Goal: Task Accomplishment & Management: Manage account settings

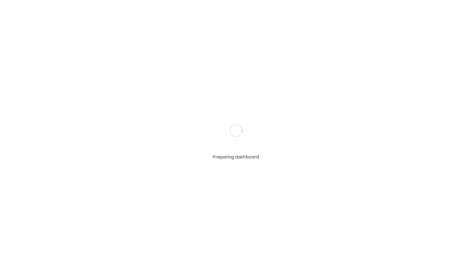
type input "**********"
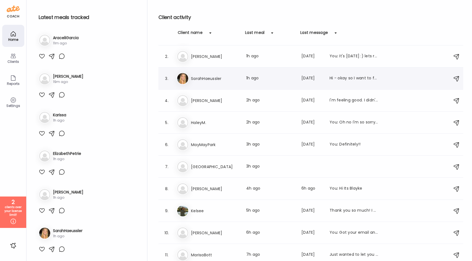
scroll to position [109, 0]
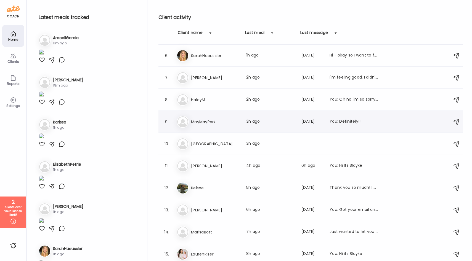
click at [203, 120] on h3 "MayMayPark" at bounding box center [215, 122] width 49 height 7
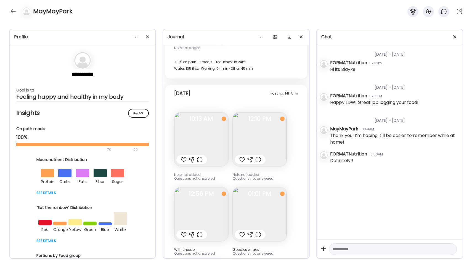
scroll to position [4885, 0]
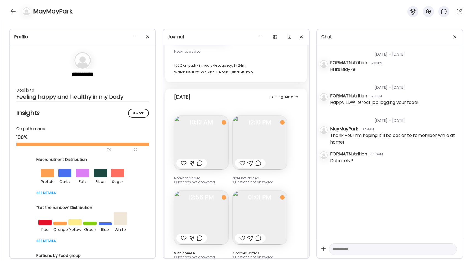
click at [212, 118] on img at bounding box center [201, 143] width 54 height 54
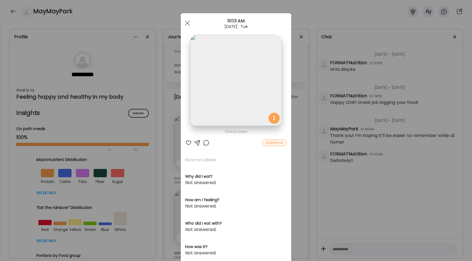
click at [293, 119] on div "Ate Coach Dashboard Wahoo! It’s official Take a moment to set up your Coach Pro…" at bounding box center [236, 130] width 472 height 261
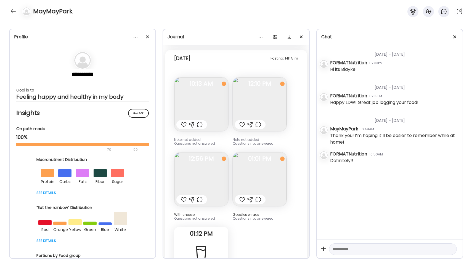
scroll to position [4928, 0]
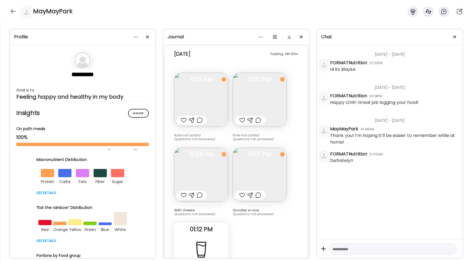
click at [218, 152] on img at bounding box center [201, 175] width 54 height 54
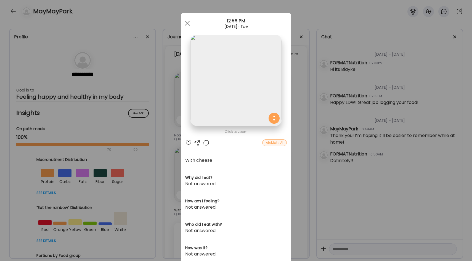
click at [295, 115] on div "Ate Coach Dashboard Wahoo! It’s official Take a moment to set up your Coach Pro…" at bounding box center [236, 130] width 472 height 261
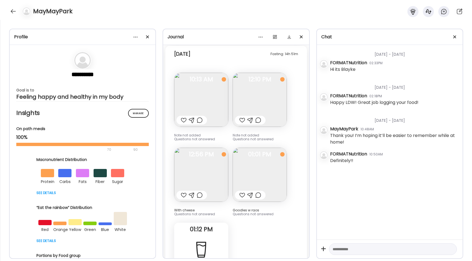
click at [254, 149] on img at bounding box center [260, 175] width 54 height 54
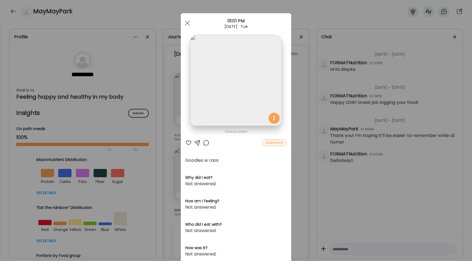
click at [300, 124] on div "Ate Coach Dashboard Wahoo! It’s official Take a moment to set up your Coach Pro…" at bounding box center [236, 130] width 472 height 261
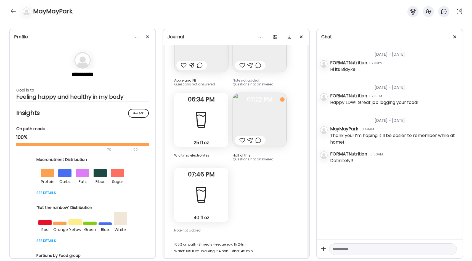
scroll to position [4684, 0]
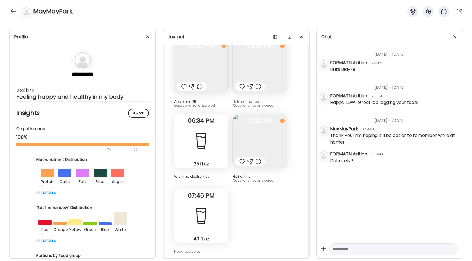
click at [255, 119] on img at bounding box center [260, 141] width 54 height 54
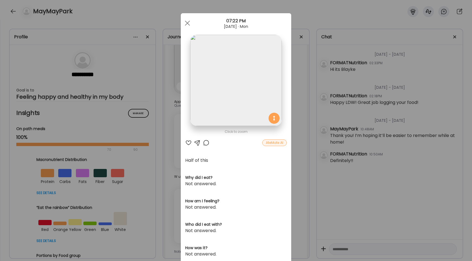
click at [259, 104] on img at bounding box center [235, 80] width 91 height 91
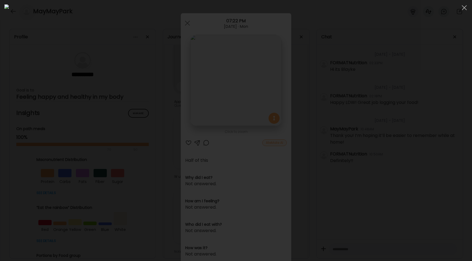
click at [366, 104] on div at bounding box center [235, 130] width 463 height 252
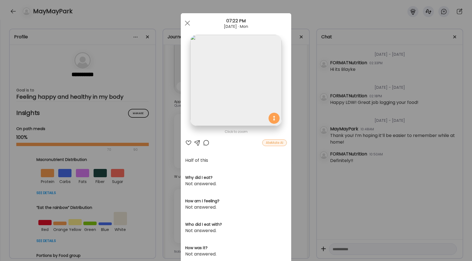
click at [296, 109] on div "Ate Coach Dashboard Wahoo! It’s official Take a moment to set up your Coach Pro…" at bounding box center [236, 130] width 472 height 261
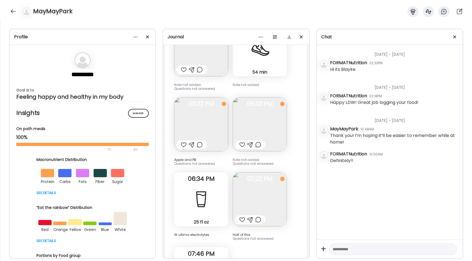
scroll to position [4624, 0]
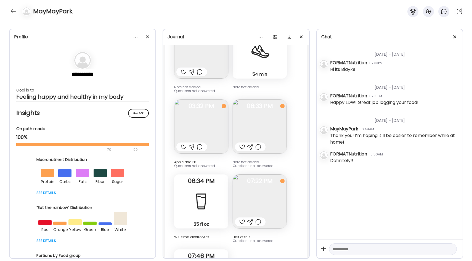
click at [255, 108] on img at bounding box center [260, 127] width 54 height 54
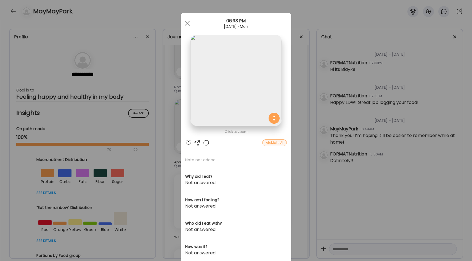
click at [297, 99] on div "Ate Coach Dashboard Wahoo! It’s official Take a moment to set up your Coach Pro…" at bounding box center [236, 130] width 472 height 261
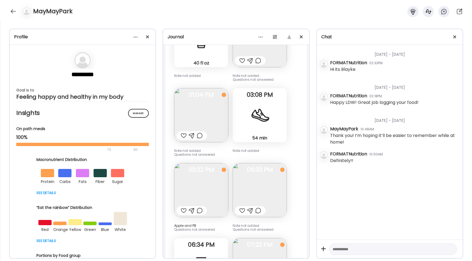
scroll to position [4560, 0]
click at [216, 102] on img at bounding box center [201, 116] width 54 height 54
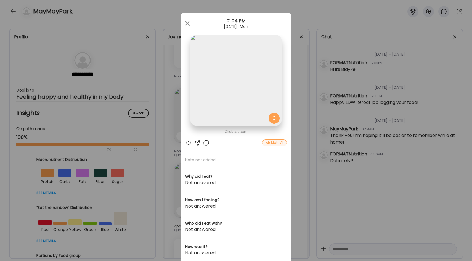
click at [300, 89] on div "Ate Coach Dashboard Wahoo! It’s official Take a moment to set up your Coach Pro…" at bounding box center [236, 130] width 472 height 261
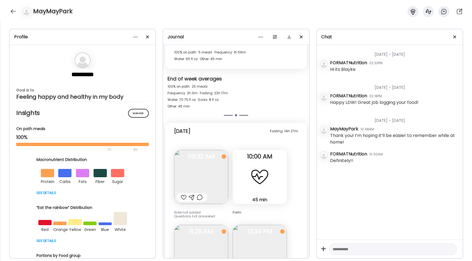
scroll to position [4273, 0]
click at [199, 151] on img at bounding box center [201, 177] width 54 height 54
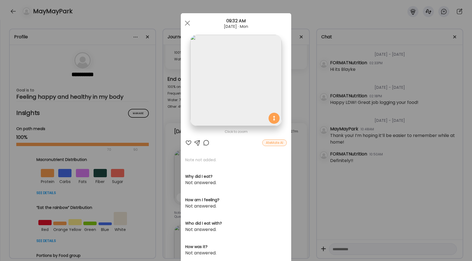
click at [303, 102] on div "Ate Coach Dashboard Wahoo! It’s official Take a moment to set up your Coach Pro…" at bounding box center [236, 130] width 472 height 261
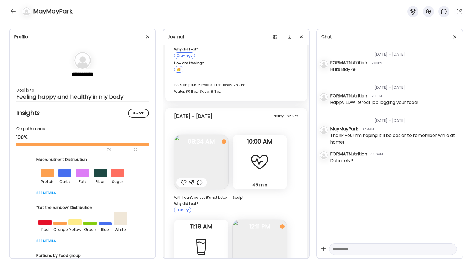
scroll to position [3080, 0]
click at [206, 137] on img at bounding box center [201, 162] width 54 height 54
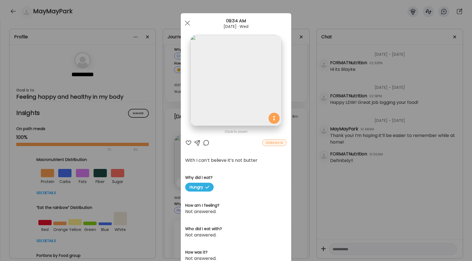
click at [294, 141] on div "Ate Coach Dashboard Wahoo! It’s official Take a moment to set up your Coach Pro…" at bounding box center [236, 130] width 472 height 261
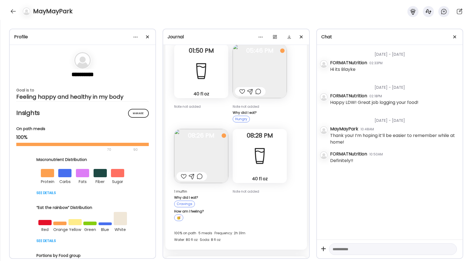
scroll to position [2932, 0]
click at [198, 140] on img at bounding box center [201, 156] width 54 height 54
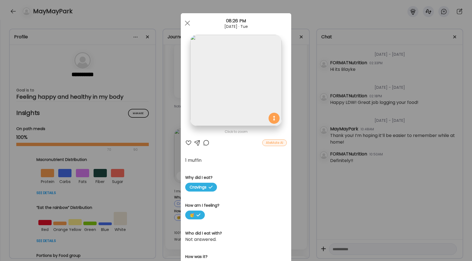
click at [294, 120] on div "Ate Coach Dashboard Wahoo! It’s official Take a moment to set up your Coach Pro…" at bounding box center [236, 130] width 472 height 261
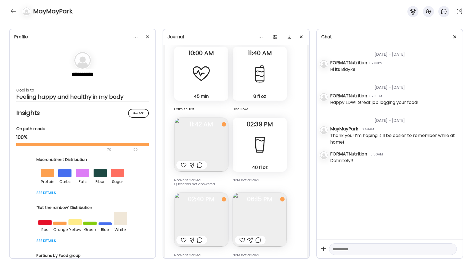
scroll to position [2112, 0]
click at [214, 133] on img at bounding box center [201, 144] width 54 height 54
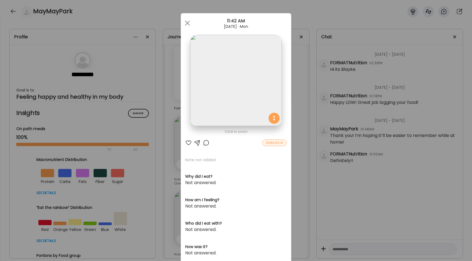
click at [294, 117] on div "Ate Coach Dashboard Wahoo! It’s official Take a moment to set up your Coach Pro…" at bounding box center [236, 130] width 472 height 261
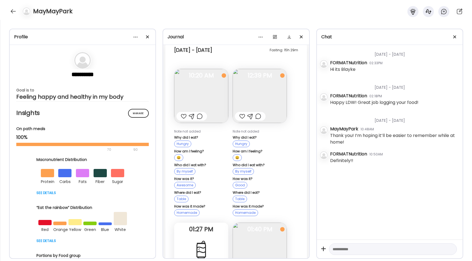
scroll to position [2600, 0]
click at [250, 81] on img at bounding box center [260, 95] width 54 height 54
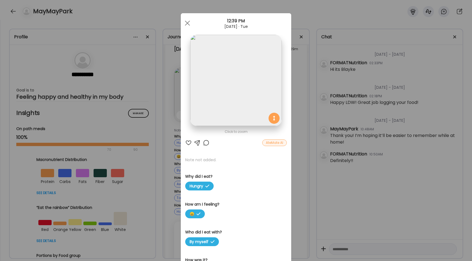
click at [296, 119] on div "Ate Coach Dashboard Wahoo! It’s official Take a moment to set up your Coach Pro…" at bounding box center [236, 130] width 472 height 261
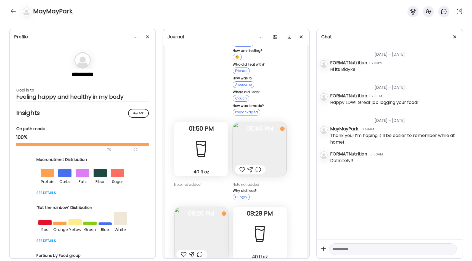
scroll to position [2883, 0]
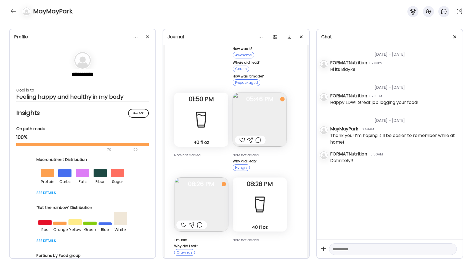
click at [253, 105] on img at bounding box center [260, 120] width 54 height 54
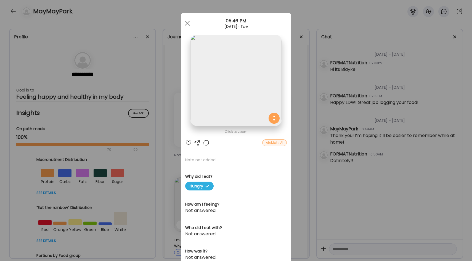
click at [297, 105] on div "Ate Coach Dashboard Wahoo! It’s official Take a moment to set up your Coach Pro…" at bounding box center [236, 130] width 472 height 261
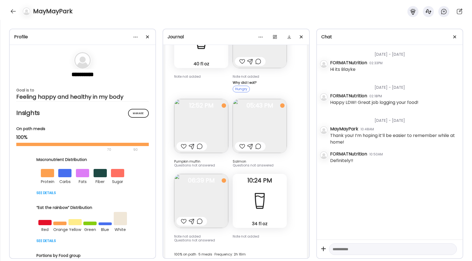
scroll to position [3294, 0]
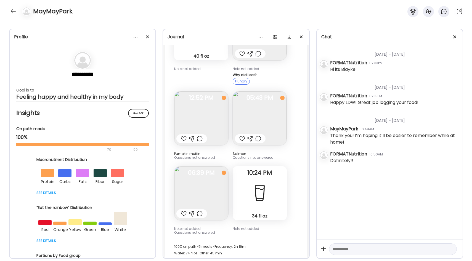
click at [254, 107] on img at bounding box center [260, 118] width 54 height 54
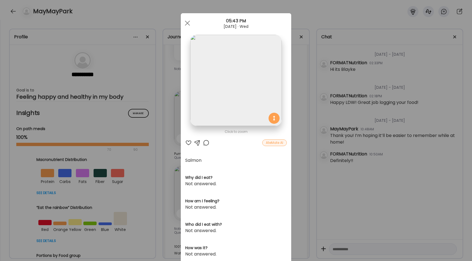
click at [295, 111] on div "Ate Coach Dashboard Wahoo! It’s official Take a moment to set up your Coach Pro…" at bounding box center [236, 130] width 472 height 261
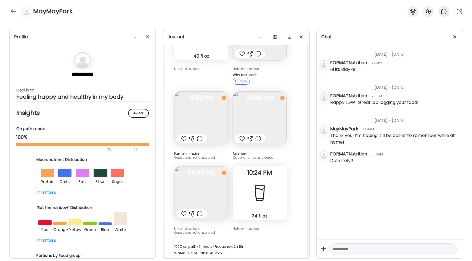
click at [350, 254] on div at bounding box center [393, 250] width 128 height 12
click at [349, 251] on textarea at bounding box center [387, 249] width 111 height 7
click at [375, 251] on textarea "**********" at bounding box center [387, 249] width 111 height 7
type textarea "**********"
click at [448, 248] on div at bounding box center [450, 250] width 8 height 8
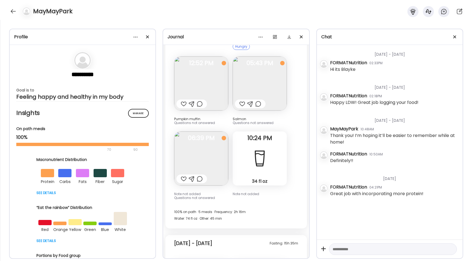
scroll to position [3334, 0]
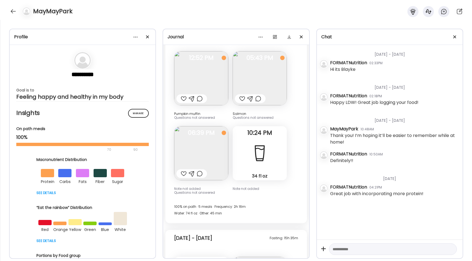
click at [211, 136] on img at bounding box center [201, 153] width 54 height 54
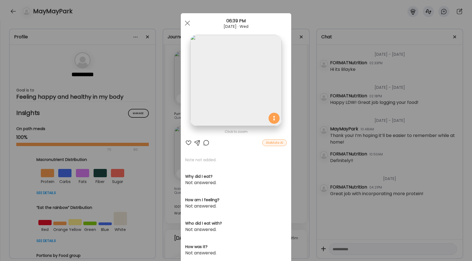
click at [298, 126] on div "Ate Coach Dashboard Wahoo! It’s official Take a moment to set up your Coach Pro…" at bounding box center [236, 130] width 472 height 261
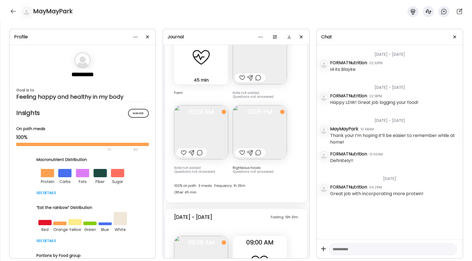
scroll to position [3568, 0]
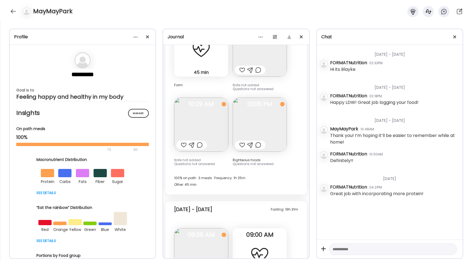
click at [258, 103] on img at bounding box center [260, 125] width 54 height 54
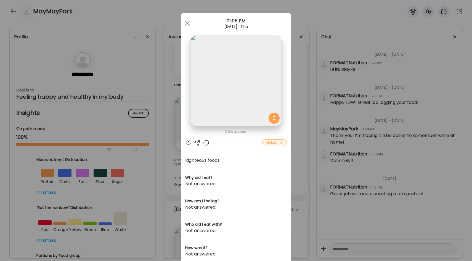
click at [296, 102] on div "Ate Coach Dashboard Wahoo! It’s official Take a moment to set up your Coach Pro…" at bounding box center [236, 130] width 472 height 261
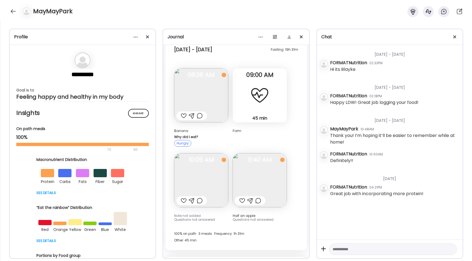
scroll to position [3732, 0]
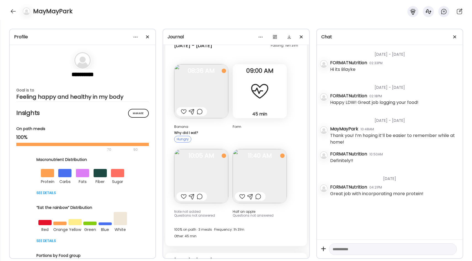
click at [257, 83] on div at bounding box center [260, 91] width 20 height 20
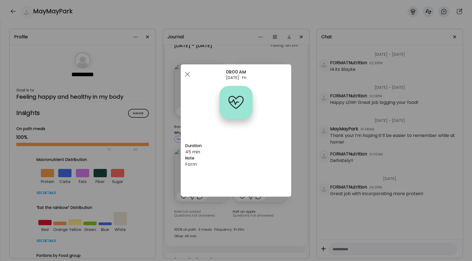
click at [289, 105] on section at bounding box center [236, 109] width 110 height 46
click at [292, 106] on div "Ate Coach Dashboard Wahoo! It’s official Take a moment to set up your Coach Pro…" at bounding box center [236, 130] width 472 height 261
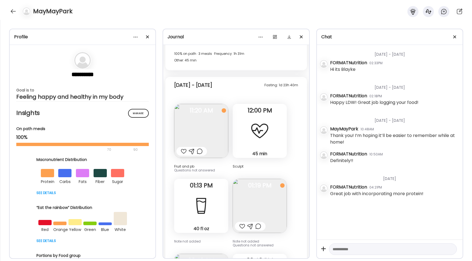
scroll to position [3921, 0]
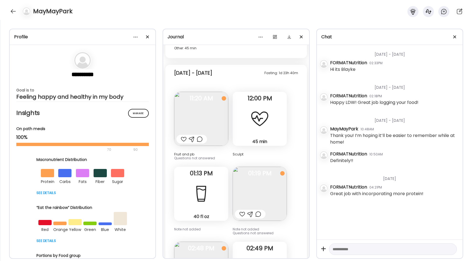
click at [217, 107] on img at bounding box center [201, 119] width 54 height 54
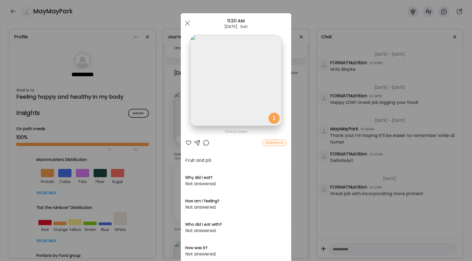
click at [292, 101] on div "Ate Coach Dashboard Wahoo! It’s official Take a moment to set up your Coach Pro…" at bounding box center [236, 130] width 472 height 261
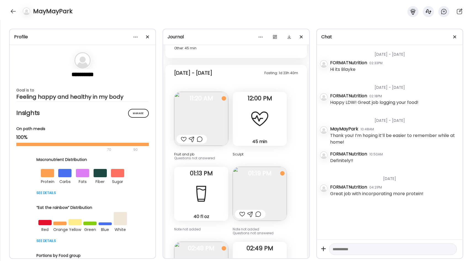
click at [246, 116] on div "45 min Other" at bounding box center [260, 119] width 54 height 54
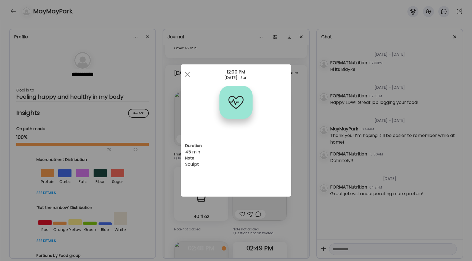
click at [301, 112] on div "Ate Coach Dashboard Wahoo! It’s official Take a moment to set up your Coach Pro…" at bounding box center [236, 130] width 472 height 261
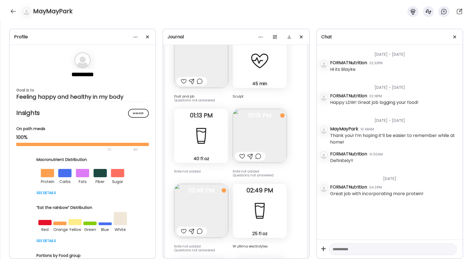
scroll to position [3985, 0]
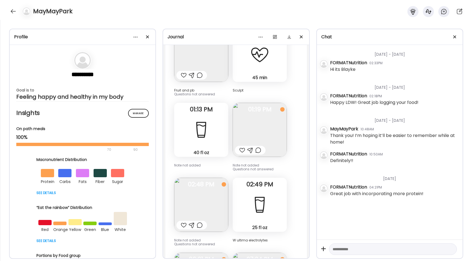
click at [241, 107] on img at bounding box center [260, 130] width 54 height 54
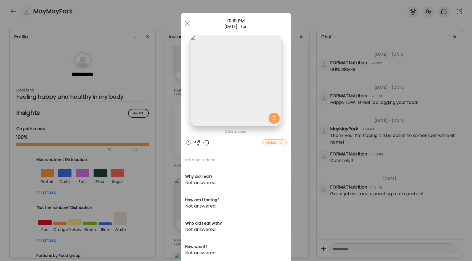
click at [295, 101] on div "Ate Coach Dashboard Wahoo! It’s official Take a moment to set up your Coach Pro…" at bounding box center [236, 130] width 472 height 261
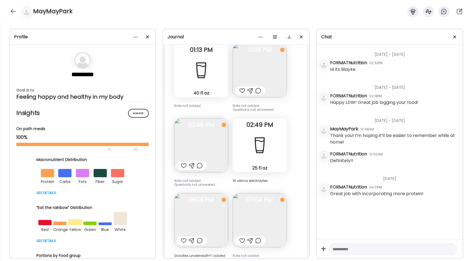
scroll to position [4046, 0]
click at [212, 123] on img at bounding box center [201, 144] width 54 height 54
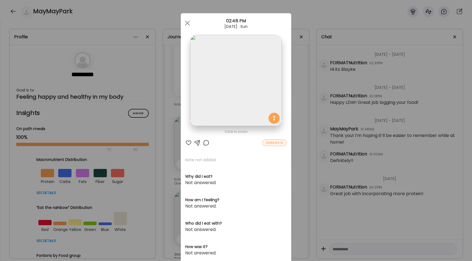
click at [230, 92] on img at bounding box center [235, 80] width 91 height 91
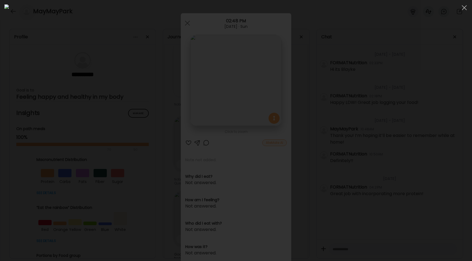
click at [379, 112] on div at bounding box center [235, 130] width 463 height 252
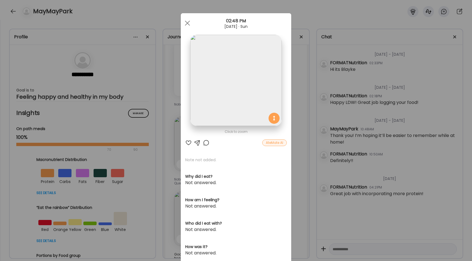
click at [298, 119] on div "Ate Coach Dashboard Wahoo! It’s official Take a moment to set up your Coach Pro…" at bounding box center [236, 130] width 472 height 261
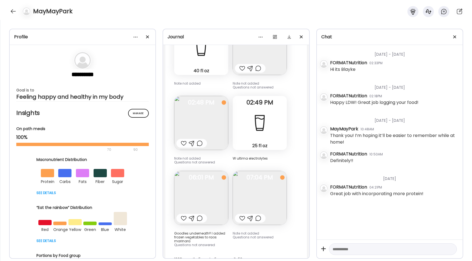
scroll to position [4067, 0]
click at [199, 140] on div at bounding box center [200, 143] width 6 height 7
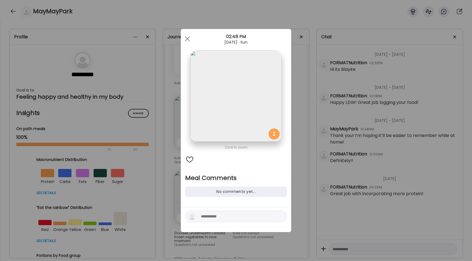
click at [202, 218] on textarea at bounding box center [238, 216] width 74 height 7
type textarea "**********"
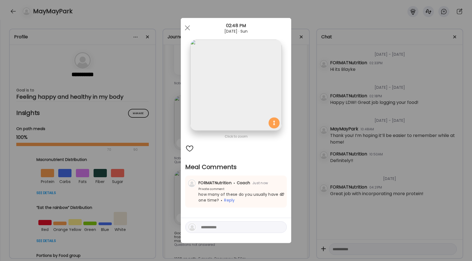
click at [305, 162] on div "Ate Coach Dashboard Wahoo! It’s official Take a moment to set up your Coach Pro…" at bounding box center [236, 130] width 472 height 261
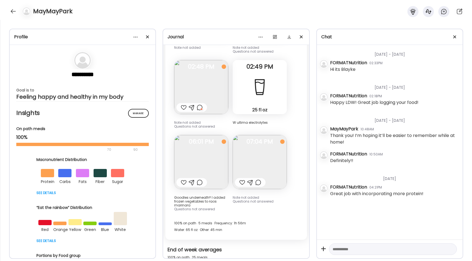
scroll to position [4140, 0]
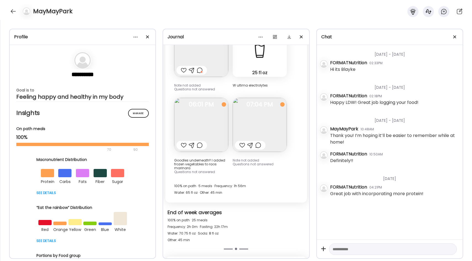
click at [220, 121] on img at bounding box center [201, 125] width 54 height 54
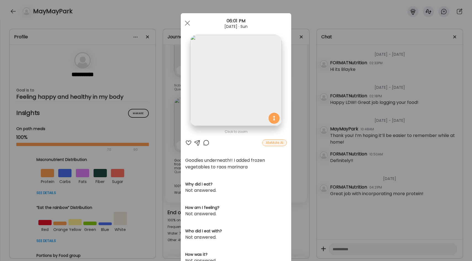
click at [188, 142] on div at bounding box center [188, 143] width 7 height 7
click at [204, 143] on div at bounding box center [206, 143] width 7 height 7
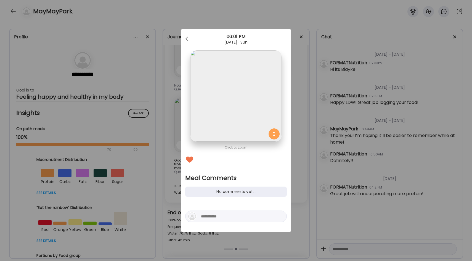
click at [214, 217] on textarea at bounding box center [238, 216] width 74 height 7
type textarea "**********"
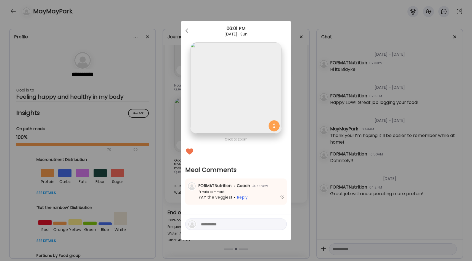
click at [294, 145] on div "Ate Coach Dashboard Wahoo! It’s official Take a moment to set up your Coach Pro…" at bounding box center [236, 130] width 472 height 261
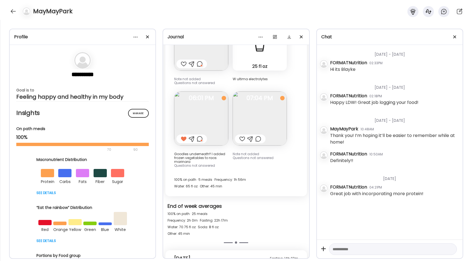
scroll to position [4146, 0]
click at [264, 96] on img at bounding box center [260, 118] width 54 height 54
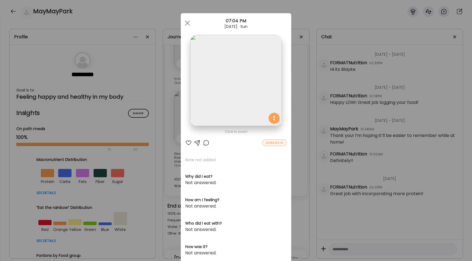
click at [295, 103] on div "Ate Coach Dashboard Wahoo! It’s official Take a moment to set up your Coach Pro…" at bounding box center [236, 130] width 472 height 261
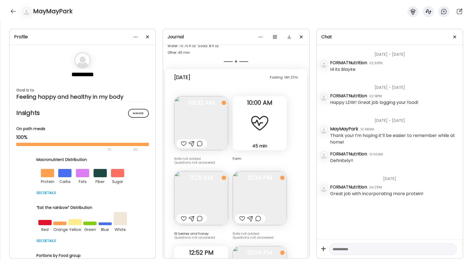
scroll to position [4332, 0]
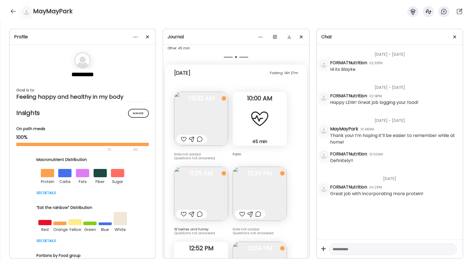
click at [216, 108] on img at bounding box center [201, 119] width 54 height 54
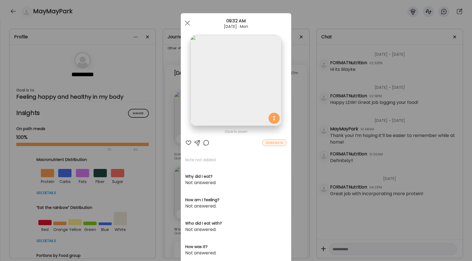
click at [298, 102] on div "Ate Coach Dashboard Wahoo! It’s official Take a moment to set up your Coach Pro…" at bounding box center [236, 130] width 472 height 261
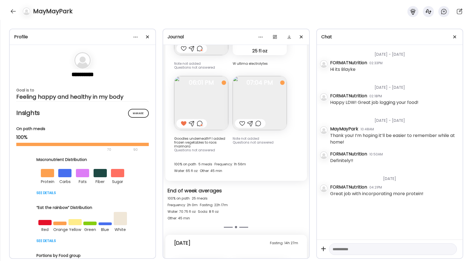
scroll to position [4157, 0]
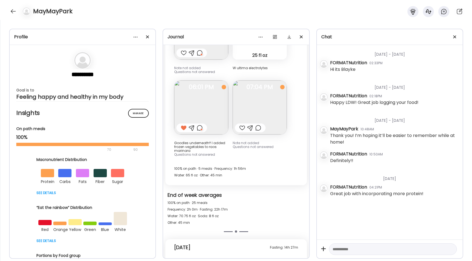
click at [243, 125] on div at bounding box center [242, 128] width 6 height 7
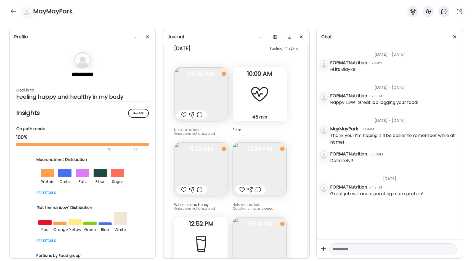
scroll to position [4359, 0]
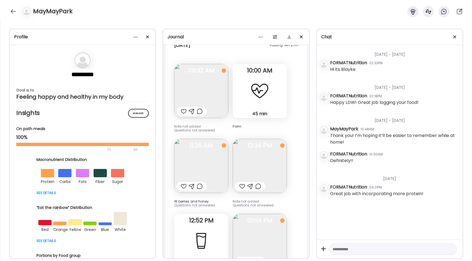
click at [210, 139] on img at bounding box center [201, 166] width 54 height 54
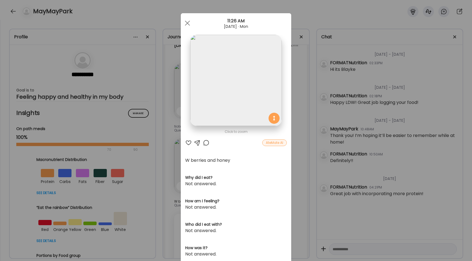
click at [300, 125] on div "Ate Coach Dashboard Wahoo! It’s official Take a moment to set up your Coach Pro…" at bounding box center [236, 130] width 472 height 261
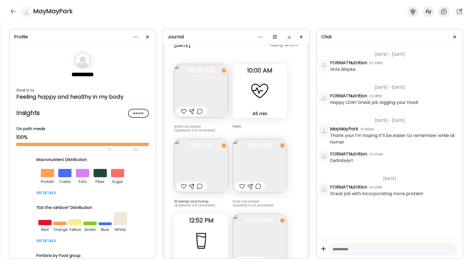
click at [202, 148] on img at bounding box center [201, 166] width 54 height 54
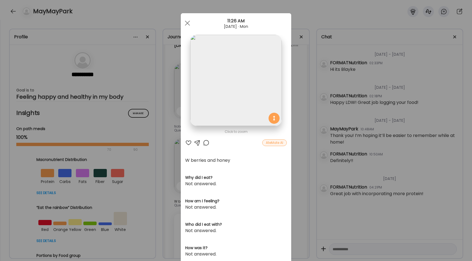
click at [215, 90] on img at bounding box center [235, 80] width 91 height 91
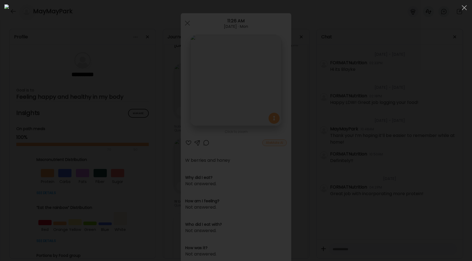
click at [98, 141] on div at bounding box center [235, 130] width 463 height 252
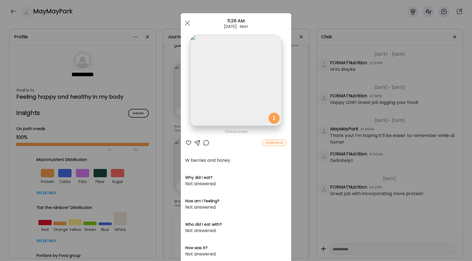
click at [189, 142] on div at bounding box center [188, 143] width 7 height 7
click at [222, 87] on img at bounding box center [235, 80] width 91 height 91
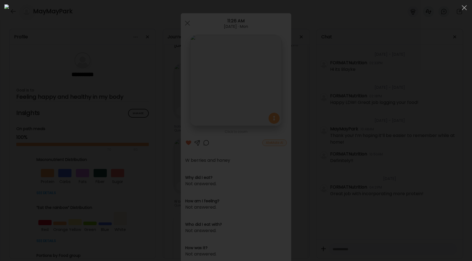
click at [102, 177] on div at bounding box center [235, 130] width 463 height 252
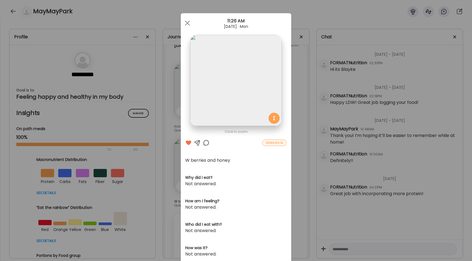
click at [206, 143] on div at bounding box center [206, 143] width 7 height 7
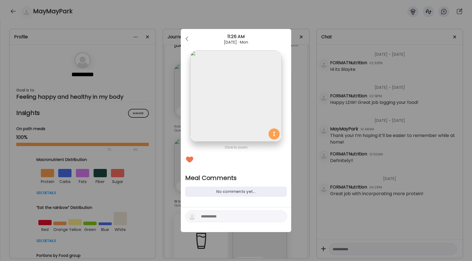
click at [203, 216] on textarea at bounding box center [238, 216] width 74 height 7
type textarea "**********"
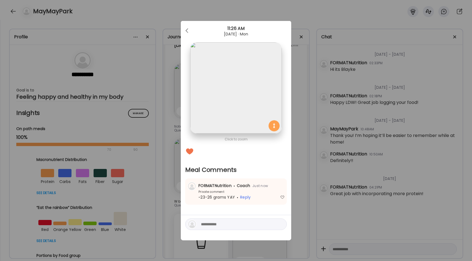
click at [298, 105] on div "Ate Coach Dashboard Wahoo! It’s official Take a moment to set up your Coach Pro…" at bounding box center [236, 130] width 472 height 261
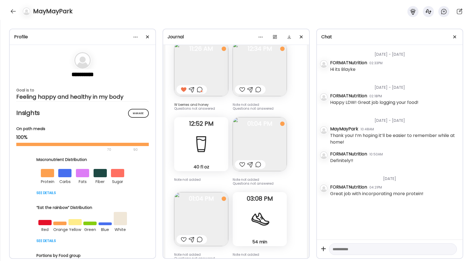
scroll to position [4457, 0]
click at [246, 129] on img at bounding box center [260, 143] width 54 height 54
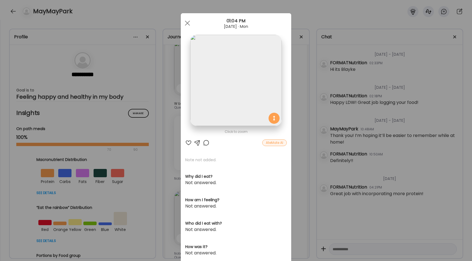
click at [234, 96] on img at bounding box center [235, 80] width 91 height 91
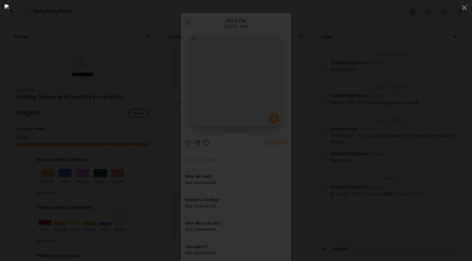
click at [379, 84] on div at bounding box center [235, 130] width 463 height 252
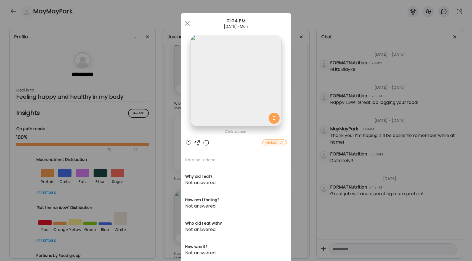
click at [296, 106] on div "Ate Coach Dashboard Wahoo! It’s official Take a moment to set up your Coach Pro…" at bounding box center [236, 130] width 472 height 261
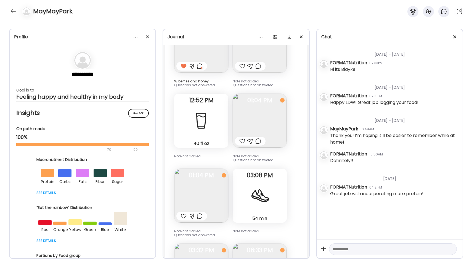
scroll to position [4477, 0]
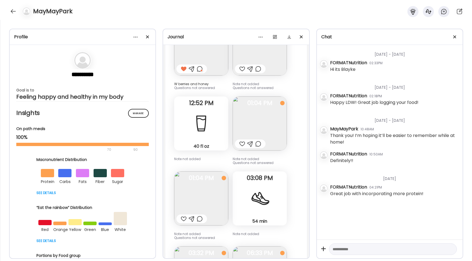
click at [198, 175] on img at bounding box center [201, 199] width 54 height 54
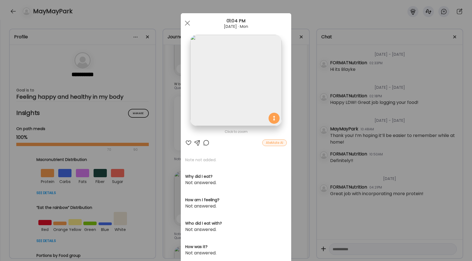
click at [237, 93] on img at bounding box center [235, 80] width 91 height 91
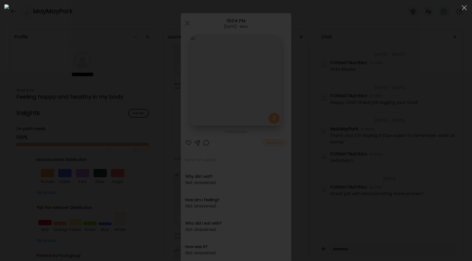
click at [104, 167] on div at bounding box center [235, 130] width 463 height 252
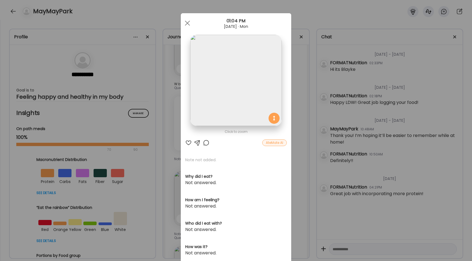
click at [296, 129] on div "Ate Coach Dashboard Wahoo! It’s official Take a moment to set up your Coach Pro…" at bounding box center [236, 130] width 472 height 261
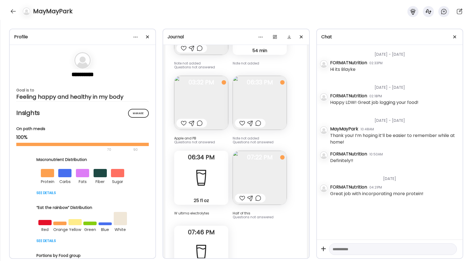
scroll to position [4643, 0]
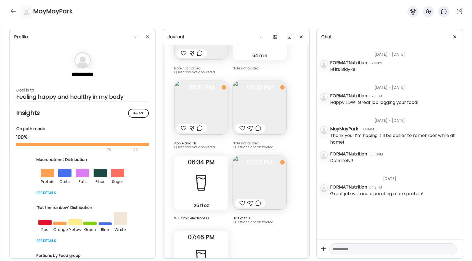
click at [270, 96] on img at bounding box center [260, 108] width 54 height 54
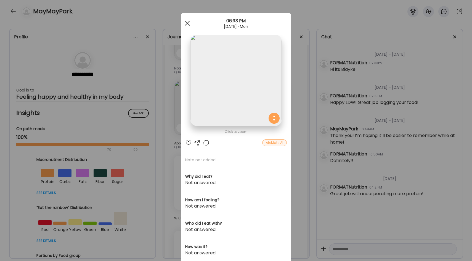
click at [184, 24] on div at bounding box center [187, 23] width 11 height 11
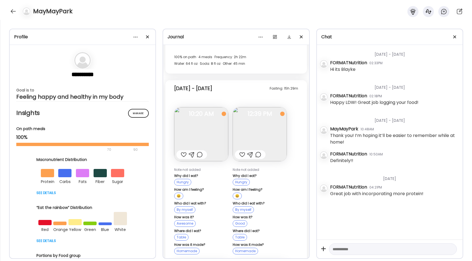
scroll to position [2572, 0]
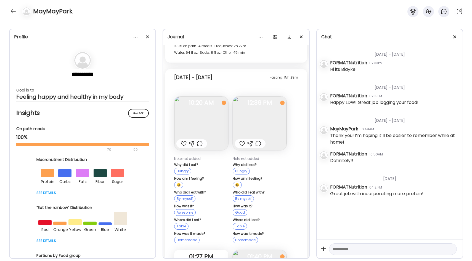
click at [209, 110] on img at bounding box center [201, 123] width 54 height 54
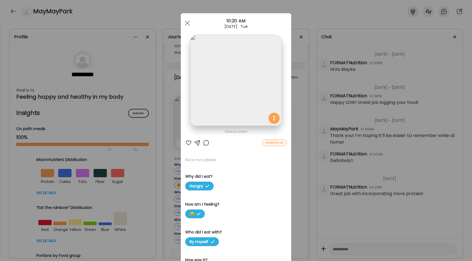
click at [296, 93] on div "Ate Coach Dashboard Wahoo! It’s official Take a moment to set up your Coach Pro…" at bounding box center [236, 130] width 472 height 261
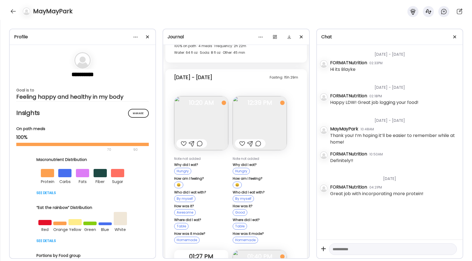
scroll to position [2587, 0]
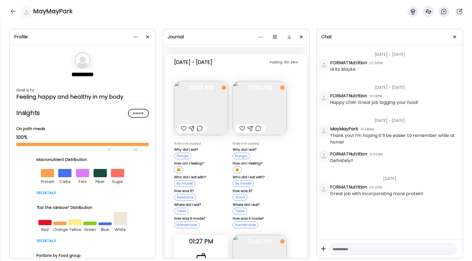
click at [255, 105] on img at bounding box center [260, 108] width 54 height 54
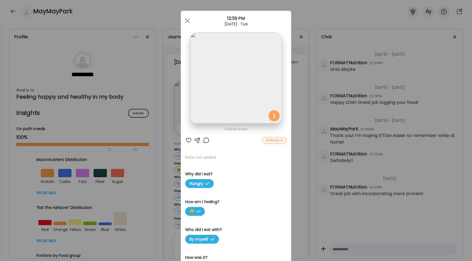
scroll to position [0, 0]
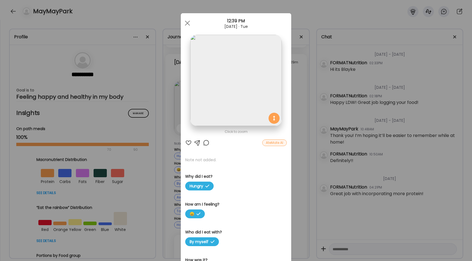
click at [295, 110] on div "Ate Coach Dashboard Wahoo! It’s official Take a moment to set up your Coach Pro…" at bounding box center [236, 130] width 472 height 261
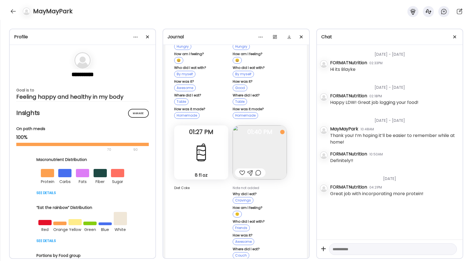
scroll to position [2697, 0]
click at [257, 136] on img at bounding box center [260, 152] width 54 height 54
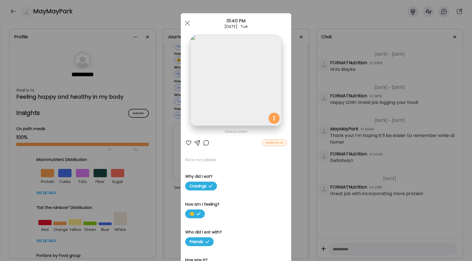
click at [294, 121] on div "Ate Coach Dashboard Wahoo! It’s official Take a moment to set up your Coach Pro…" at bounding box center [236, 130] width 472 height 261
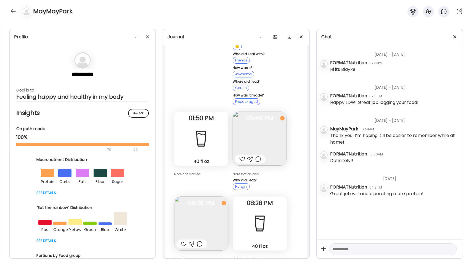
scroll to position [2865, 0]
click at [262, 125] on img at bounding box center [260, 138] width 54 height 54
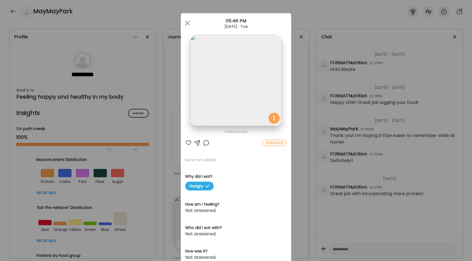
click at [242, 103] on img at bounding box center [235, 80] width 91 height 91
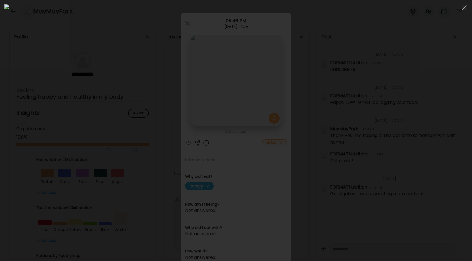
click at [402, 102] on div at bounding box center [235, 130] width 463 height 252
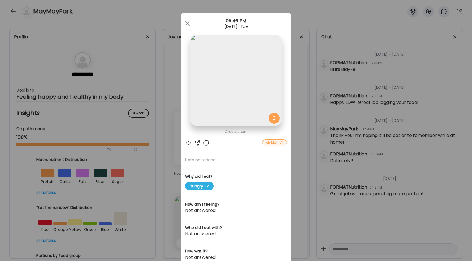
click at [302, 121] on div "Ate Coach Dashboard Wahoo! It’s official Take a moment to set up your Coach Pro…" at bounding box center [236, 130] width 472 height 261
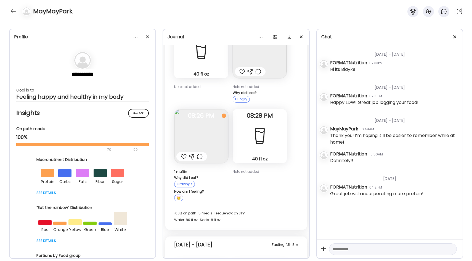
scroll to position [2952, 0]
click at [209, 118] on img at bounding box center [201, 136] width 54 height 54
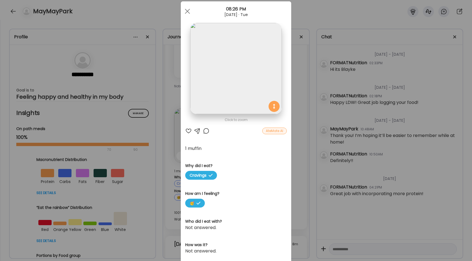
scroll to position [13, 0]
click at [207, 81] on img at bounding box center [235, 67] width 91 height 91
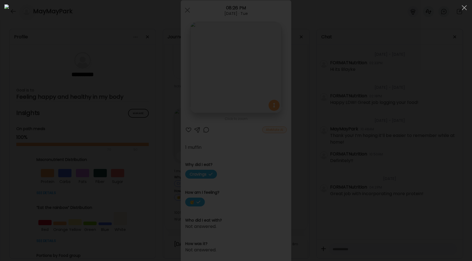
click at [382, 119] on div at bounding box center [235, 130] width 463 height 252
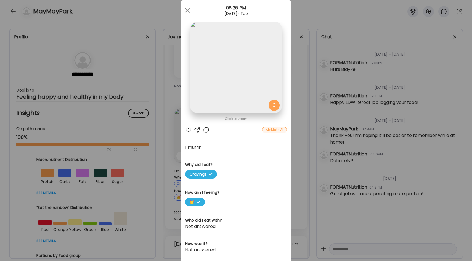
click at [296, 107] on div "Ate Coach Dashboard Wahoo! It’s official Take a moment to set up your Coach Pro…" at bounding box center [236, 130] width 472 height 261
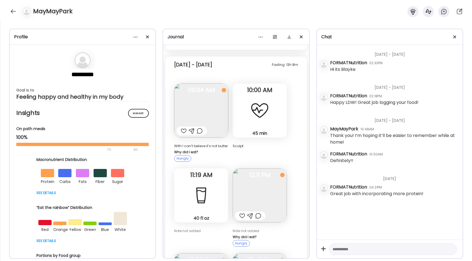
scroll to position [3131, 0]
click at [208, 96] on img at bounding box center [201, 111] width 54 height 54
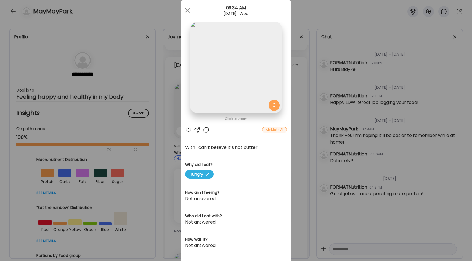
click at [308, 96] on div "Ate Coach Dashboard Wahoo! It’s official Take a moment to set up your Coach Pro…" at bounding box center [236, 130] width 472 height 261
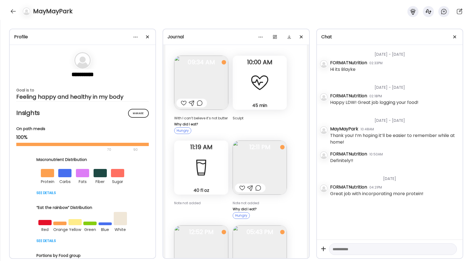
scroll to position [3163, 0]
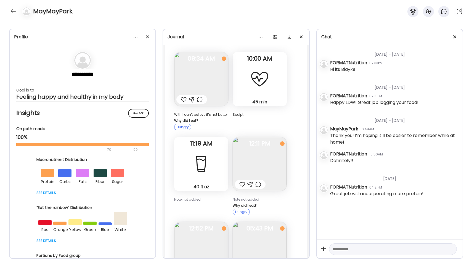
click at [267, 143] on img at bounding box center [260, 164] width 54 height 54
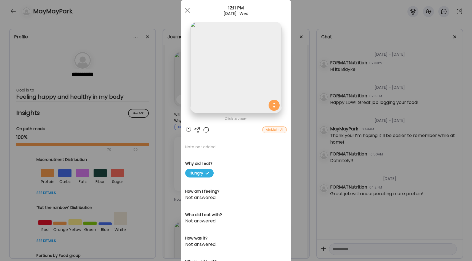
click at [290, 76] on section at bounding box center [236, 74] width 110 height 104
click at [294, 79] on div "Ate Coach Dashboard Wahoo! It’s official Take a moment to set up your Coach Pro…" at bounding box center [236, 130] width 472 height 261
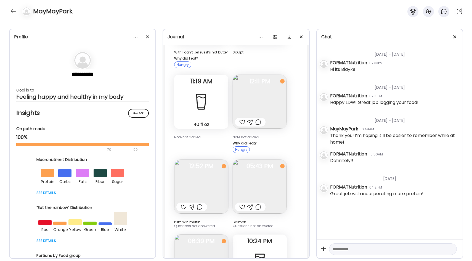
scroll to position [3229, 0]
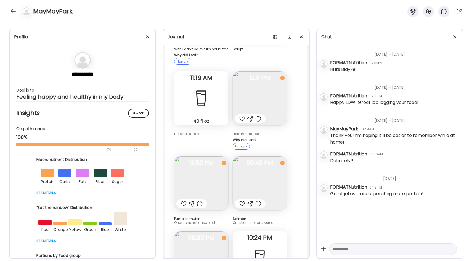
click at [261, 168] on img at bounding box center [260, 183] width 54 height 54
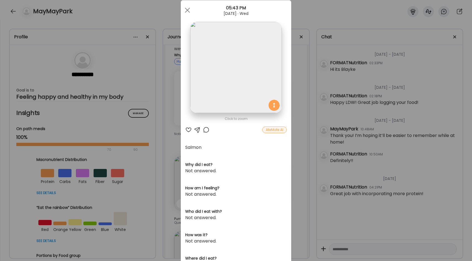
click at [298, 102] on div "Ate Coach Dashboard Wahoo! It’s official Take a moment to set up your Coach Pro…" at bounding box center [236, 130] width 472 height 261
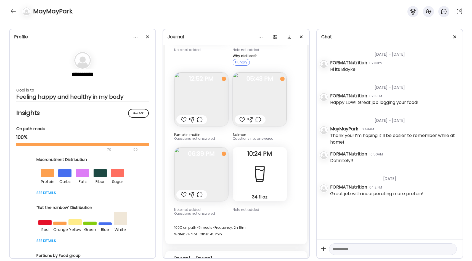
scroll to position [3322, 0]
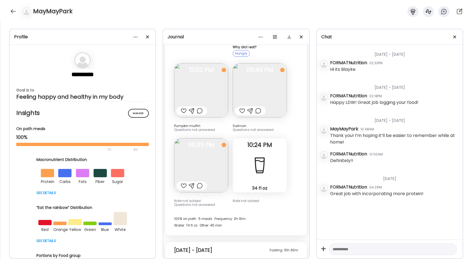
click at [208, 152] on img at bounding box center [201, 165] width 54 height 54
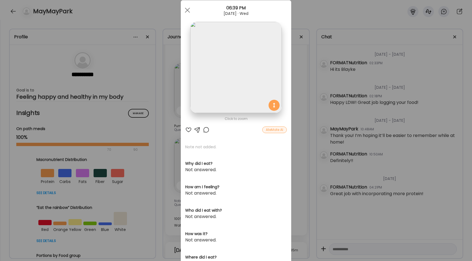
click at [300, 80] on div "Ate Coach Dashboard Wahoo! It’s official Take a moment to set up your Coach Pro…" at bounding box center [236, 130] width 472 height 261
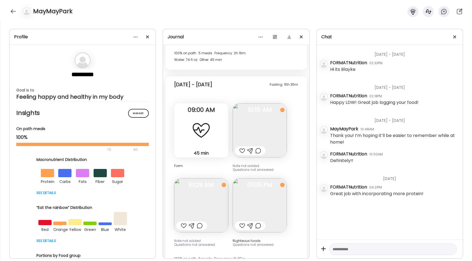
scroll to position [3504, 0]
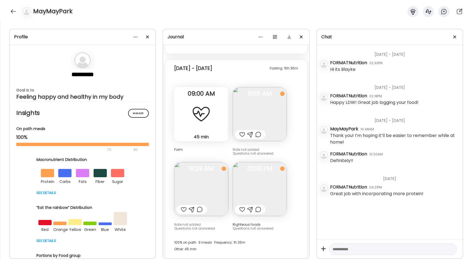
click at [269, 97] on img at bounding box center [260, 114] width 54 height 54
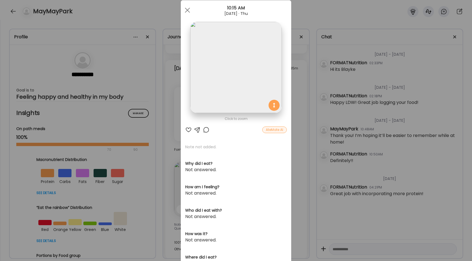
click at [296, 100] on div "Ate Coach Dashboard Wahoo! It’s official Take a moment to set up your Coach Pro…" at bounding box center [236, 130] width 472 height 261
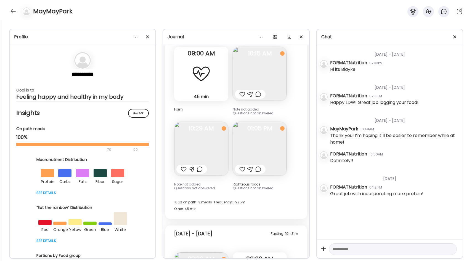
scroll to position [3549, 0]
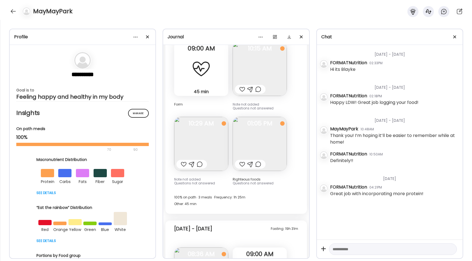
click at [214, 123] on img at bounding box center [201, 144] width 54 height 54
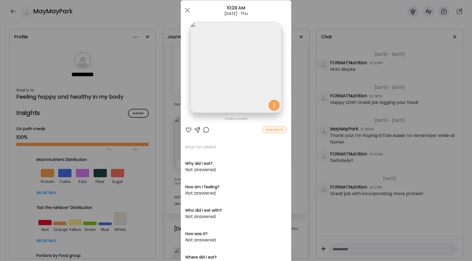
click at [306, 84] on div "Ate Coach Dashboard Wahoo! It’s official Take a moment to set up your Coach Pro…" at bounding box center [236, 130] width 472 height 261
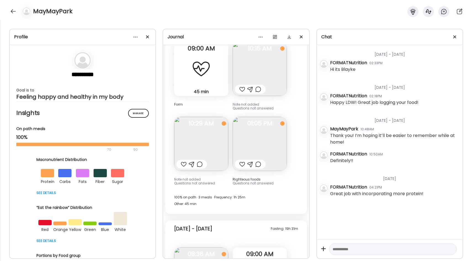
click at [261, 130] on img at bounding box center [260, 144] width 54 height 54
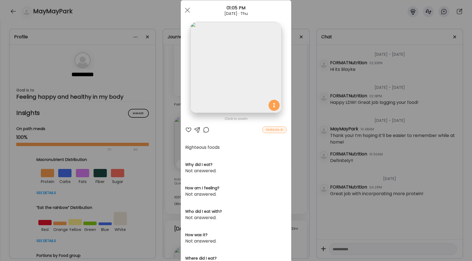
click at [300, 79] on div "Ate Coach Dashboard Wahoo! It’s official Take a moment to set up your Coach Pro…" at bounding box center [236, 130] width 472 height 261
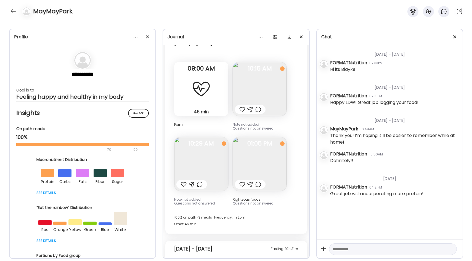
click at [295, 106] on div "Fasting: 15h 35m [DATE] - [DATE] min Other Form 09:00 AM Note not added Questio…" at bounding box center [235, 134] width 141 height 199
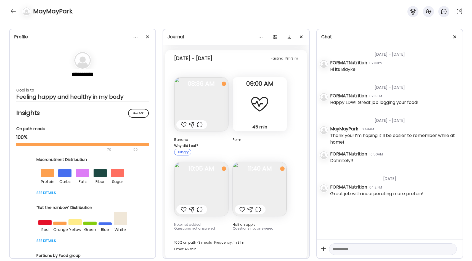
scroll to position [3721, 0]
click at [212, 160] on img at bounding box center [201, 187] width 54 height 54
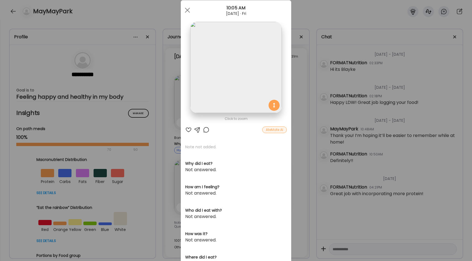
click at [303, 120] on div "Ate Coach Dashboard Wahoo! It’s official Take a moment to set up your Coach Pro…" at bounding box center [236, 130] width 472 height 261
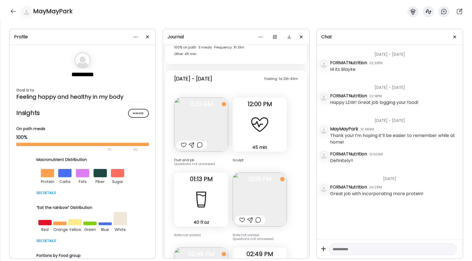
scroll to position [3923, 0]
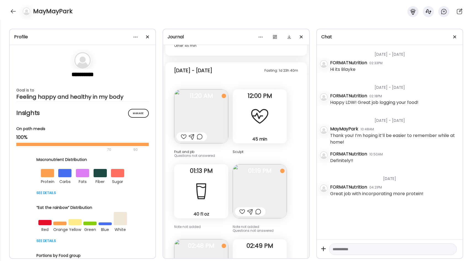
click at [198, 102] on img at bounding box center [201, 116] width 54 height 54
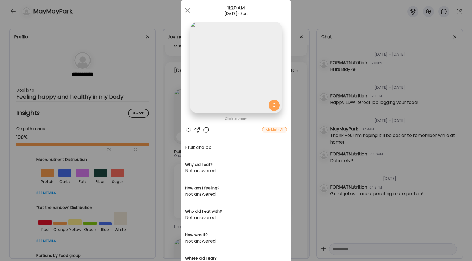
click at [301, 110] on div "Ate Coach Dashboard Wahoo! It’s official Take a moment to set up your Coach Pro…" at bounding box center [236, 130] width 472 height 261
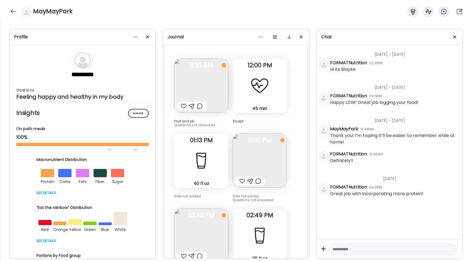
scroll to position [3958, 0]
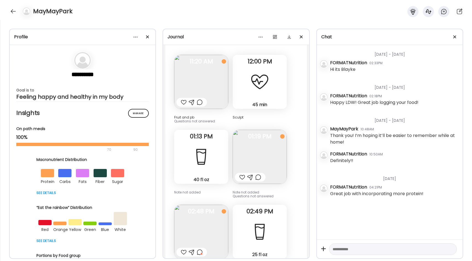
click at [270, 135] on img at bounding box center [260, 157] width 54 height 54
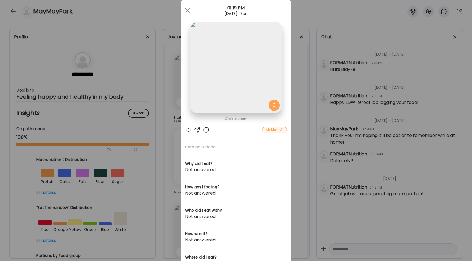
click at [299, 125] on div "Ate Coach Dashboard Wahoo! It’s official Take a moment to set up your Coach Pro…" at bounding box center [236, 130] width 472 height 261
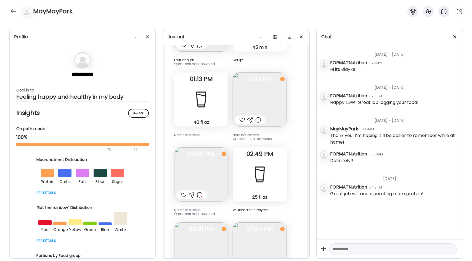
scroll to position [4021, 0]
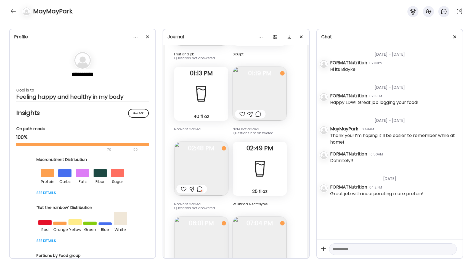
click at [215, 153] on img at bounding box center [201, 169] width 54 height 54
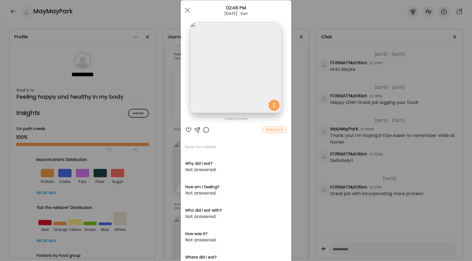
click at [298, 83] on div "Ate Coach Dashboard Wahoo! It’s official Take a moment to set up your Coach Pro…" at bounding box center [236, 130] width 472 height 261
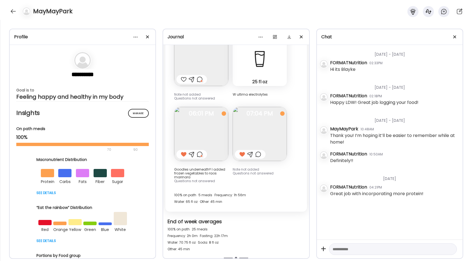
scroll to position [4135, 0]
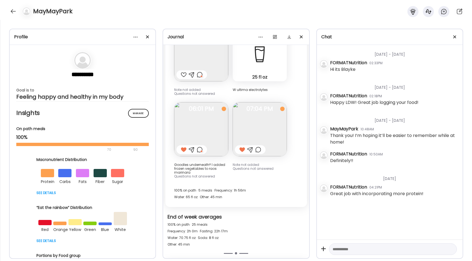
click at [214, 108] on img at bounding box center [201, 129] width 54 height 54
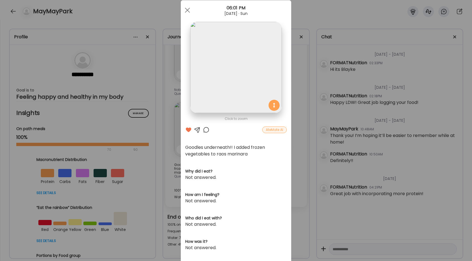
click at [304, 97] on div "Ate Coach Dashboard Wahoo! It’s official Take a moment to set up your Coach Pro…" at bounding box center [236, 130] width 472 height 261
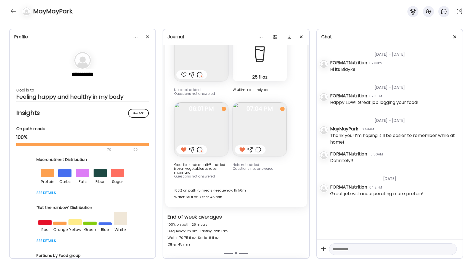
scroll to position [4139, 0]
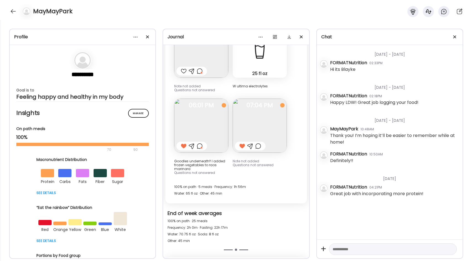
click at [249, 118] on img at bounding box center [260, 126] width 54 height 54
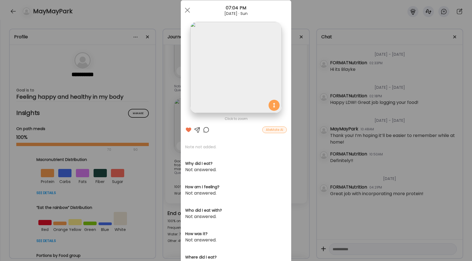
click at [297, 147] on div "Ate Coach Dashboard Wahoo! It’s official Take a moment to set up your Coach Pro…" at bounding box center [236, 130] width 472 height 261
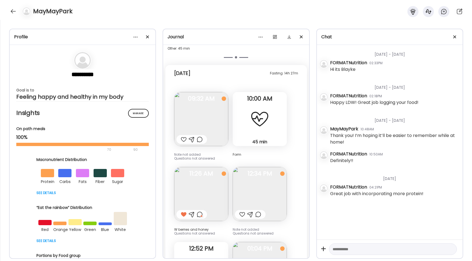
scroll to position [4336, 0]
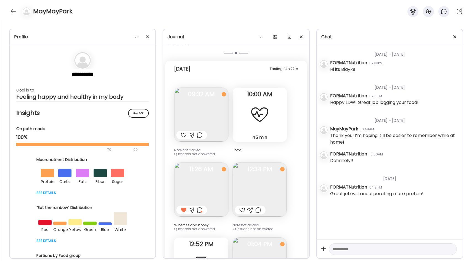
click at [218, 99] on img at bounding box center [201, 115] width 54 height 54
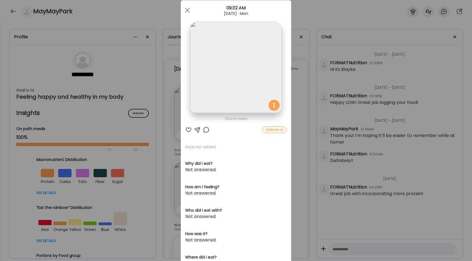
click at [302, 84] on div "Ate Coach Dashboard Wahoo! It’s official Take a moment to set up your Coach Pro…" at bounding box center [236, 130] width 472 height 261
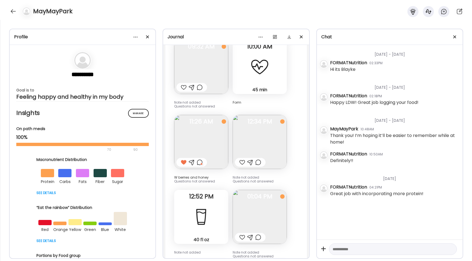
scroll to position [4395, 0]
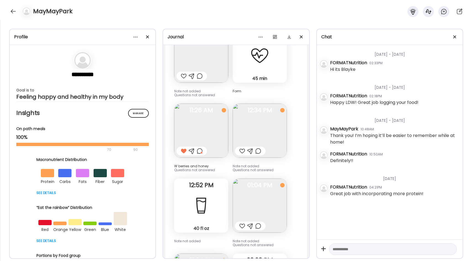
click at [205, 118] on img at bounding box center [201, 131] width 54 height 54
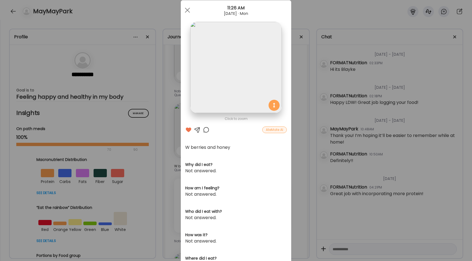
click at [302, 101] on div "Ate Coach Dashboard Wahoo! It’s official Take a moment to set up your Coach Pro…" at bounding box center [236, 130] width 472 height 261
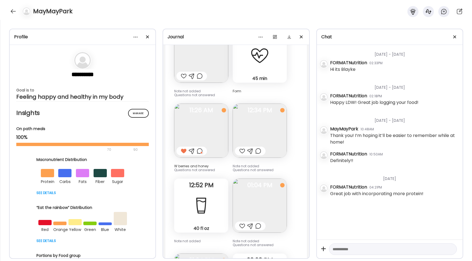
click at [277, 117] on img at bounding box center [260, 131] width 54 height 54
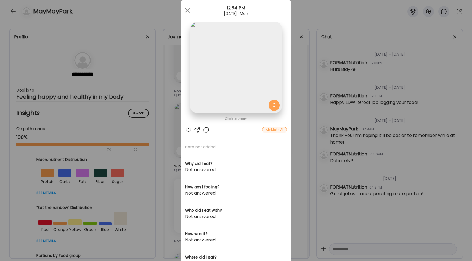
click at [300, 109] on div "Ate Coach Dashboard Wahoo! It’s official Take a moment to set up your Coach Pro…" at bounding box center [236, 130] width 472 height 261
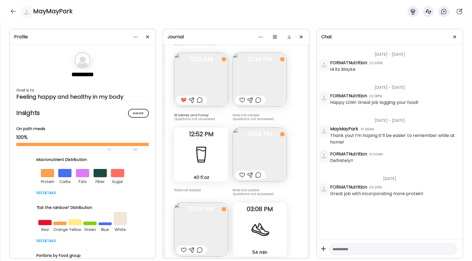
scroll to position [4448, 0]
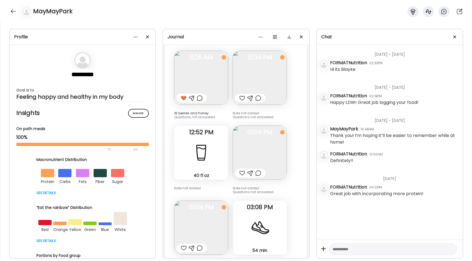
click at [261, 138] on img at bounding box center [260, 153] width 54 height 54
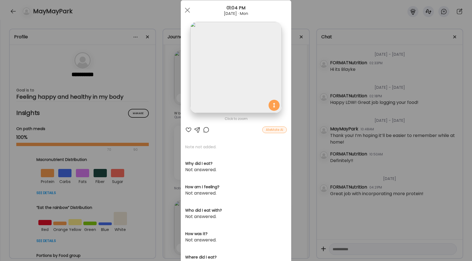
click at [229, 84] on img at bounding box center [235, 67] width 91 height 91
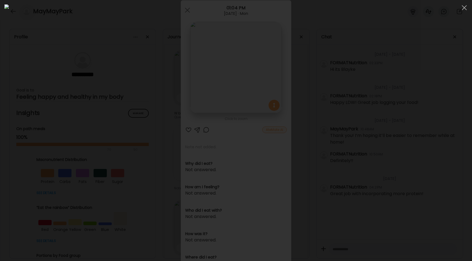
click at [300, 125] on img at bounding box center [235, 130] width 463 height 252
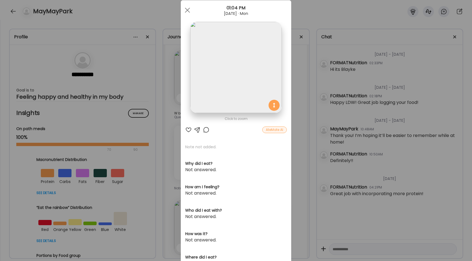
click at [296, 85] on div "Ate Coach Dashboard Wahoo! It’s official Take a moment to set up your Coach Pro…" at bounding box center [236, 130] width 472 height 261
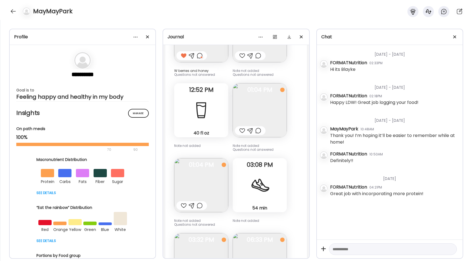
scroll to position [4498, 0]
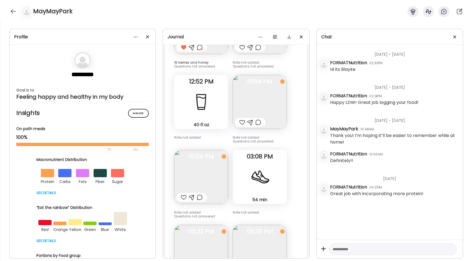
click at [208, 162] on img at bounding box center [201, 177] width 54 height 54
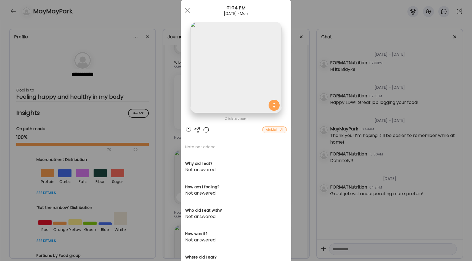
click at [300, 90] on div "Ate Coach Dashboard Wahoo! It’s official Take a moment to set up your Coach Pro…" at bounding box center [236, 130] width 472 height 261
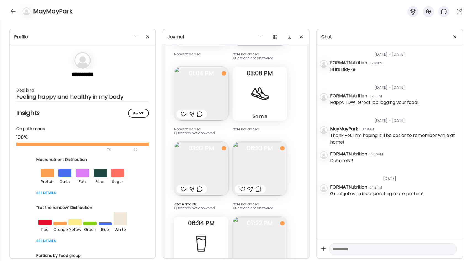
scroll to position [4584, 0]
click at [263, 82] on div at bounding box center [260, 92] width 20 height 20
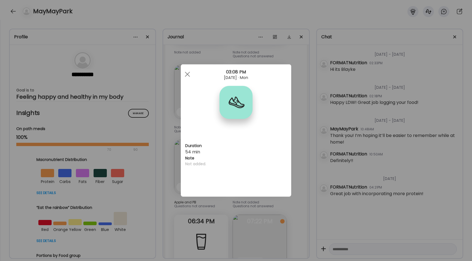
scroll to position [0, 0]
click at [303, 103] on div "Ate Coach Dashboard Wahoo! It’s official Take a moment to set up your Coach Pro…" at bounding box center [236, 130] width 472 height 261
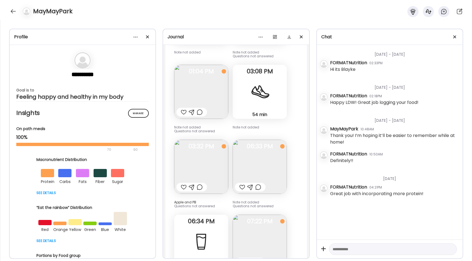
click at [212, 144] on img at bounding box center [201, 167] width 54 height 54
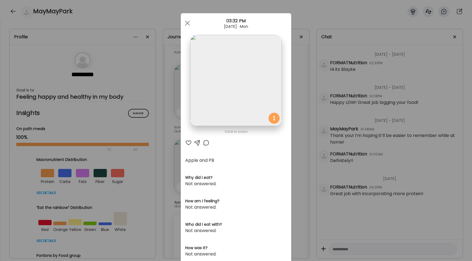
click at [297, 123] on div "Ate Coach Dashboard Wahoo! It’s official Take a moment to set up your Coach Pro…" at bounding box center [236, 130] width 472 height 261
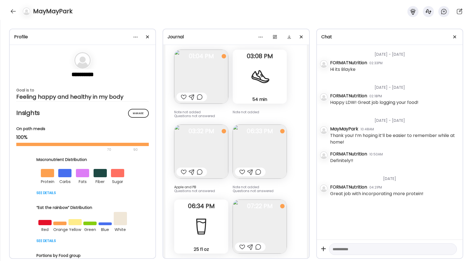
scroll to position [4602, 0]
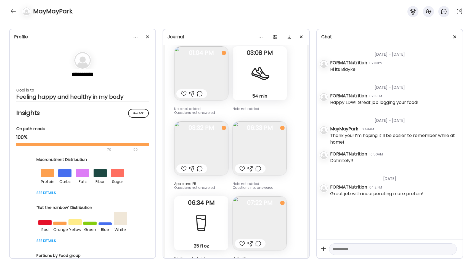
click at [278, 136] on img at bounding box center [260, 148] width 54 height 54
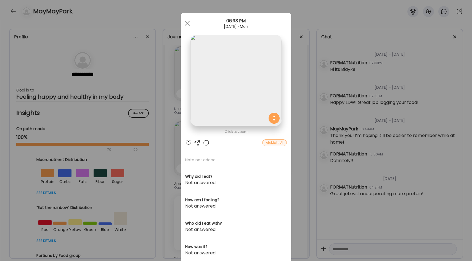
click at [303, 109] on div "Ate Coach Dashboard Wahoo! It’s official Take a moment to set up your Coach Pro…" at bounding box center [236, 130] width 472 height 261
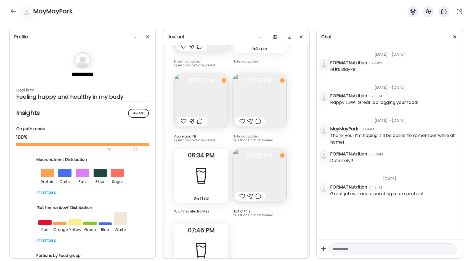
scroll to position [4653, 0]
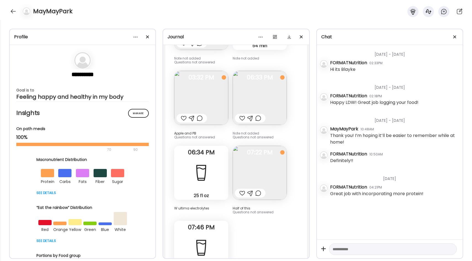
click at [262, 146] on img at bounding box center [260, 173] width 54 height 54
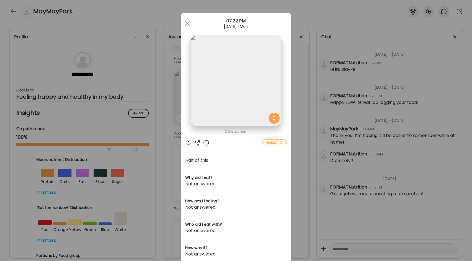
click at [301, 99] on div "Ate Coach Dashboard Wahoo! It’s official Take a moment to set up your Coach Pro…" at bounding box center [236, 130] width 472 height 261
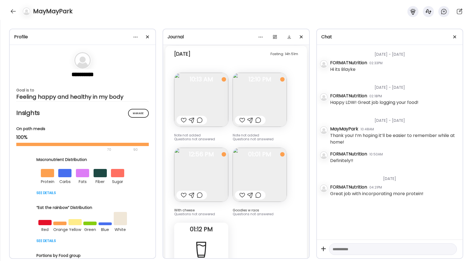
scroll to position [4929, 0]
click at [181, 115] on div at bounding box center [184, 118] width 6 height 7
click at [240, 115] on div at bounding box center [242, 118] width 6 height 7
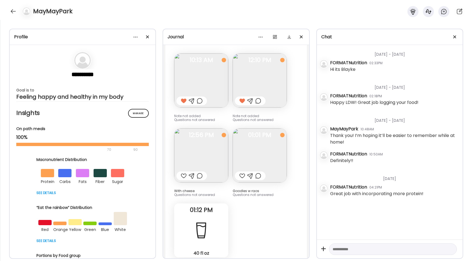
scroll to position [4972, 0]
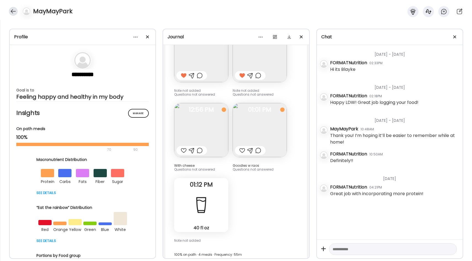
click at [11, 9] on div at bounding box center [13, 11] width 9 height 9
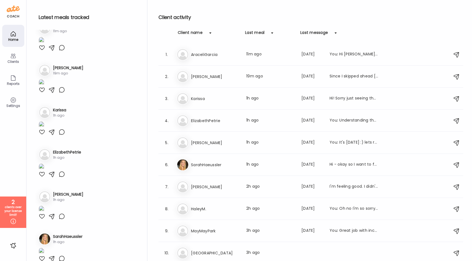
scroll to position [2, 0]
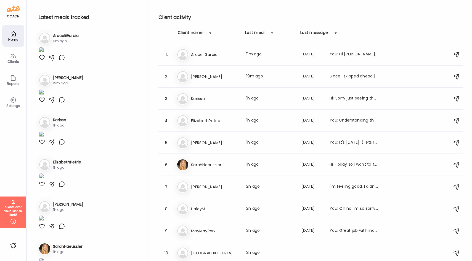
click at [43, 61] on div at bounding box center [42, 57] width 7 height 7
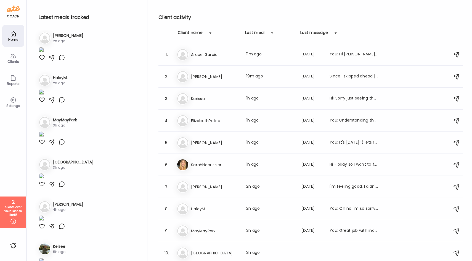
scroll to position [256, 0]
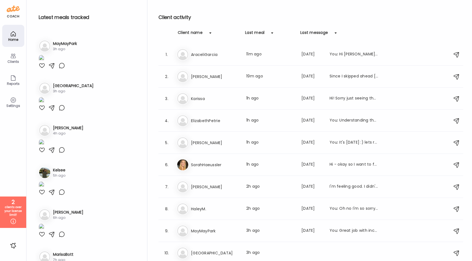
scroll to position [327, 0]
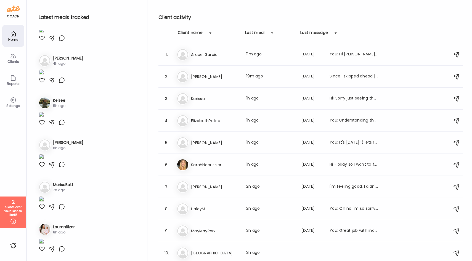
scroll to position [534, 0]
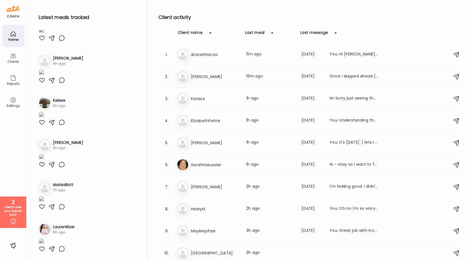
scroll to position [1130, 0]
click at [40, 41] on div at bounding box center [42, 38] width 7 height 7
click at [41, 84] on div at bounding box center [42, 80] width 7 height 7
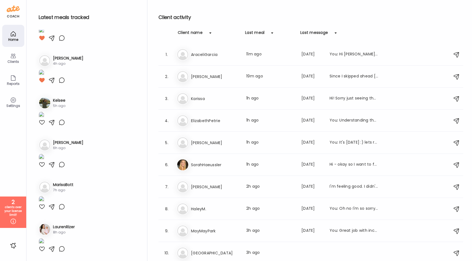
click at [42, 126] on div at bounding box center [42, 122] width 7 height 7
click at [42, 168] on div at bounding box center [42, 164] width 7 height 7
click at [42, 204] on div at bounding box center [42, 207] width 7 height 7
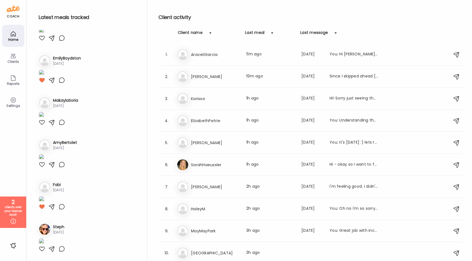
scroll to position [1830, 0]
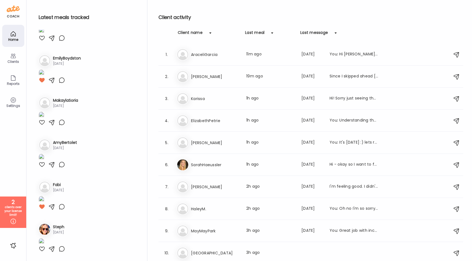
click at [41, 35] on div at bounding box center [42, 30] width 6 height 10
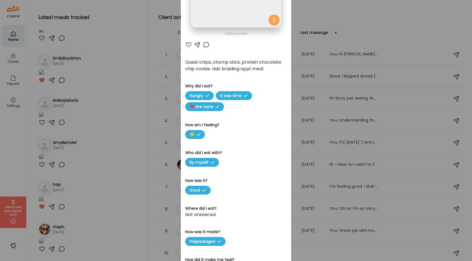
scroll to position [101, 0]
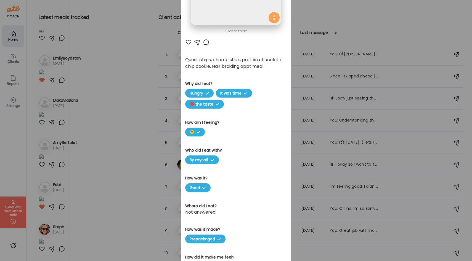
click at [41, 195] on div "Ate Coach Dashboard Wahoo! It’s official Take a moment to set up your Coach Pro…" at bounding box center [236, 130] width 472 height 261
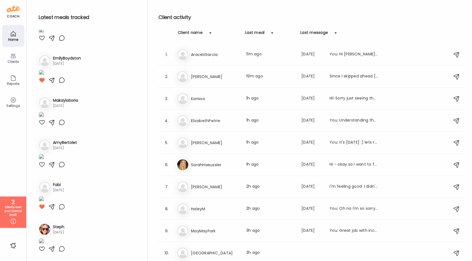
click at [41, 41] on div at bounding box center [42, 38] width 7 height 7
click at [41, 84] on div at bounding box center [42, 80] width 7 height 7
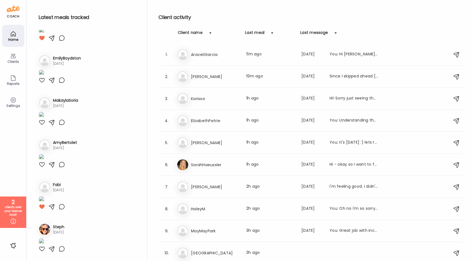
click at [42, 126] on div at bounding box center [42, 122] width 7 height 7
click at [43, 77] on div at bounding box center [42, 80] width 7 height 7
click at [43, 168] on div at bounding box center [42, 164] width 7 height 7
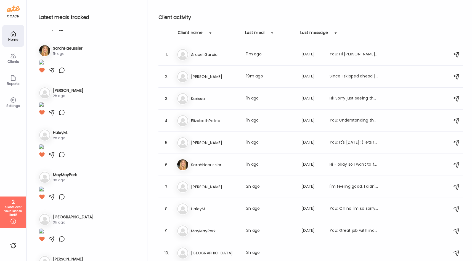
scroll to position [0, 0]
